Goal: Communication & Community: Share content

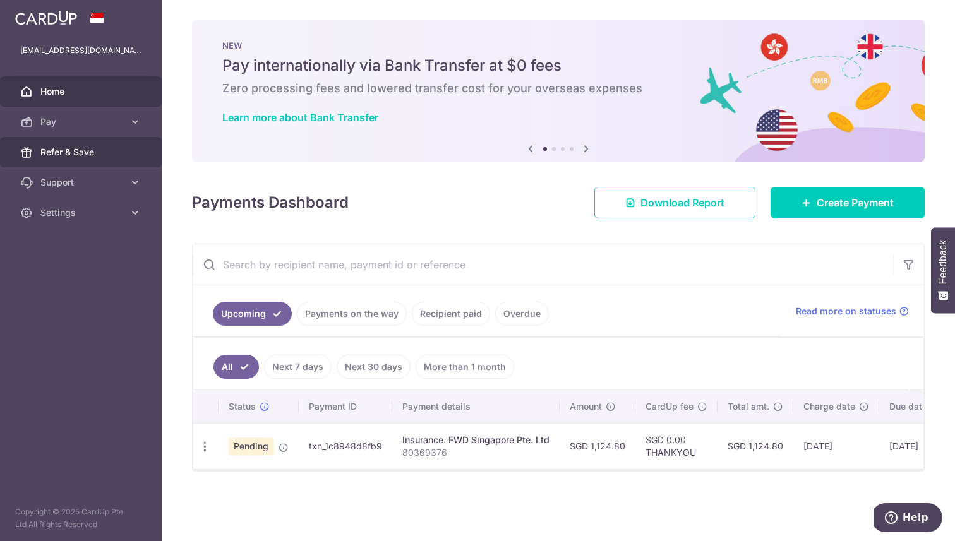
click at [87, 147] on span "Refer & Save" at bounding box center [81, 152] width 83 height 13
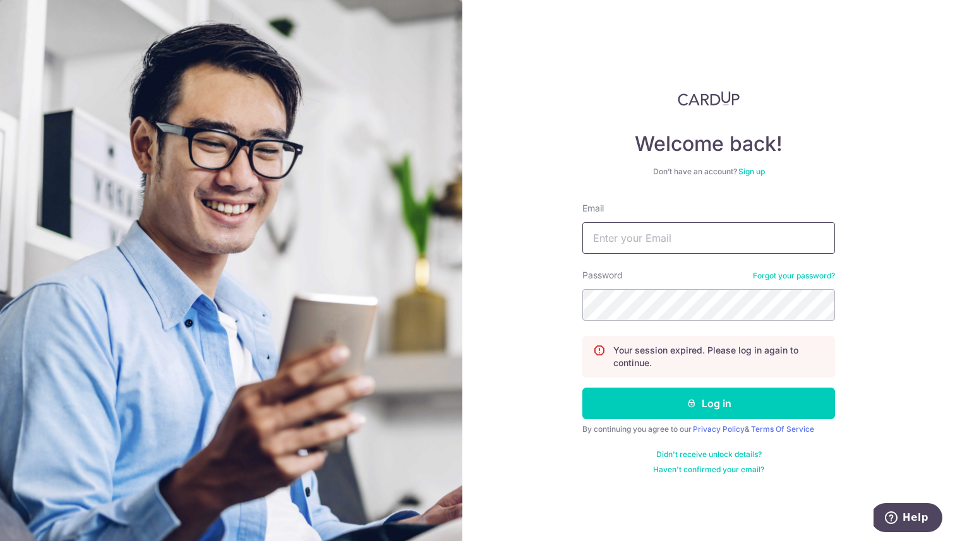
click at [660, 230] on input "Email" at bounding box center [709, 238] width 253 height 32
type input "[EMAIL_ADDRESS][DOMAIN_NAME]"
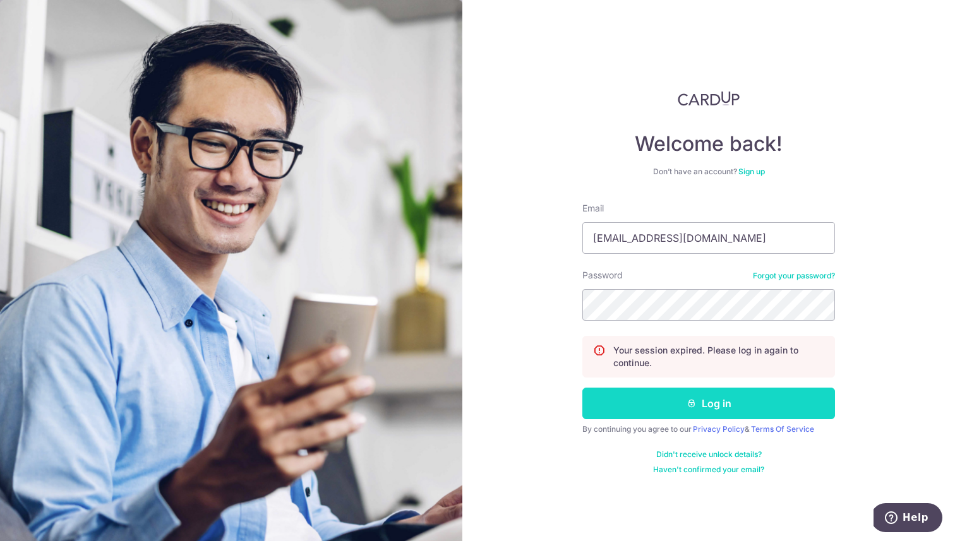
click at [722, 394] on button "Log in" at bounding box center [709, 404] width 253 height 32
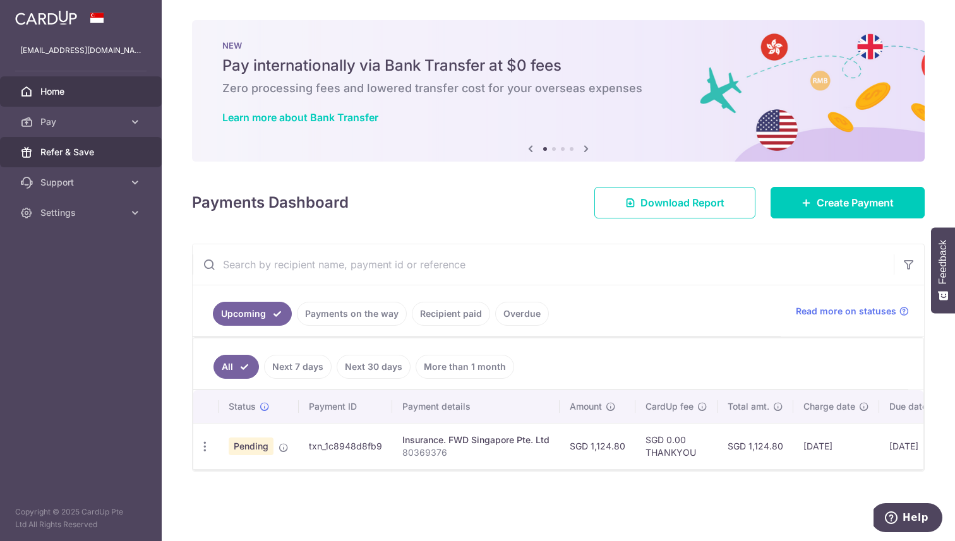
click at [92, 147] on span "Refer & Save" at bounding box center [81, 152] width 83 height 13
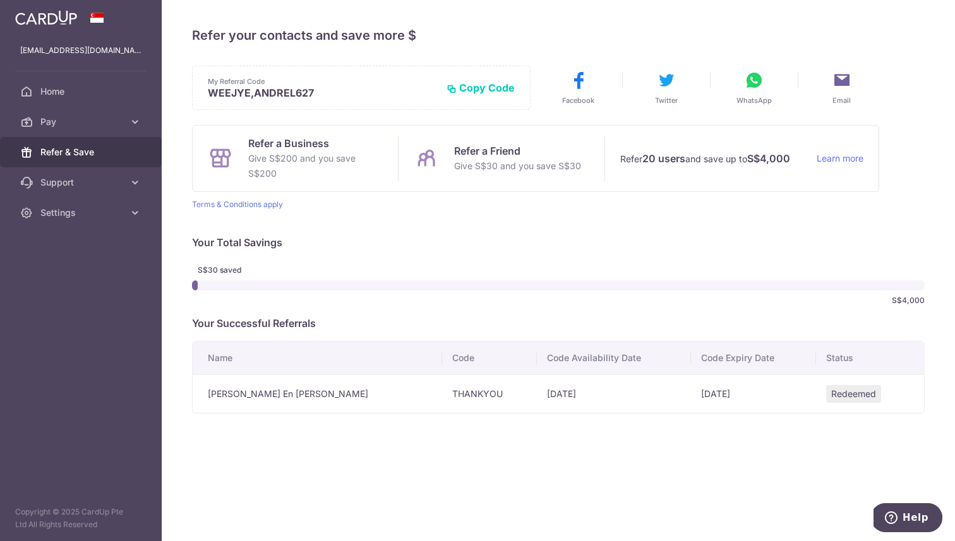
click at [546, 24] on div "× Invite your friends via email To Send Invitations Sample From CardUp Subject …" at bounding box center [559, 270] width 794 height 541
